Goal: Obtain resource: Download file/media

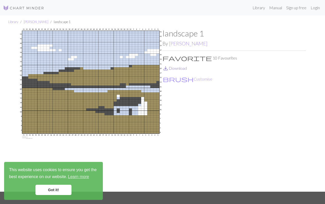
click at [171, 69] on link "save_alt Download" at bounding box center [174, 68] width 24 height 5
click at [15, 23] on link "Library" at bounding box center [13, 22] width 10 height 4
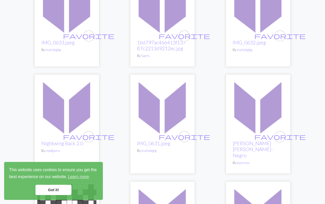
scroll to position [94, 0]
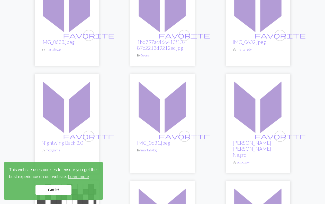
click at [144, 92] on img at bounding box center [162, 106] width 59 height 59
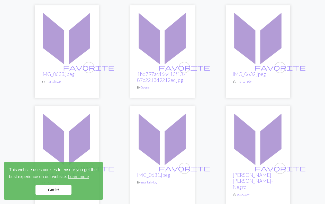
scroll to position [80, 0]
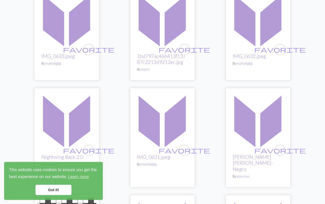
click at [63, 189] on link "Got it!" at bounding box center [53, 190] width 36 height 10
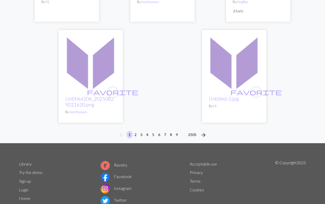
scroll to position [1727, 0]
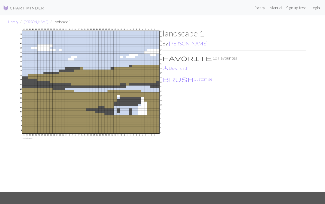
click at [110, 5] on div "Library Manual Sign up free Login" at bounding box center [184, 8] width 273 height 10
